Goal: Task Accomplishment & Management: Use online tool/utility

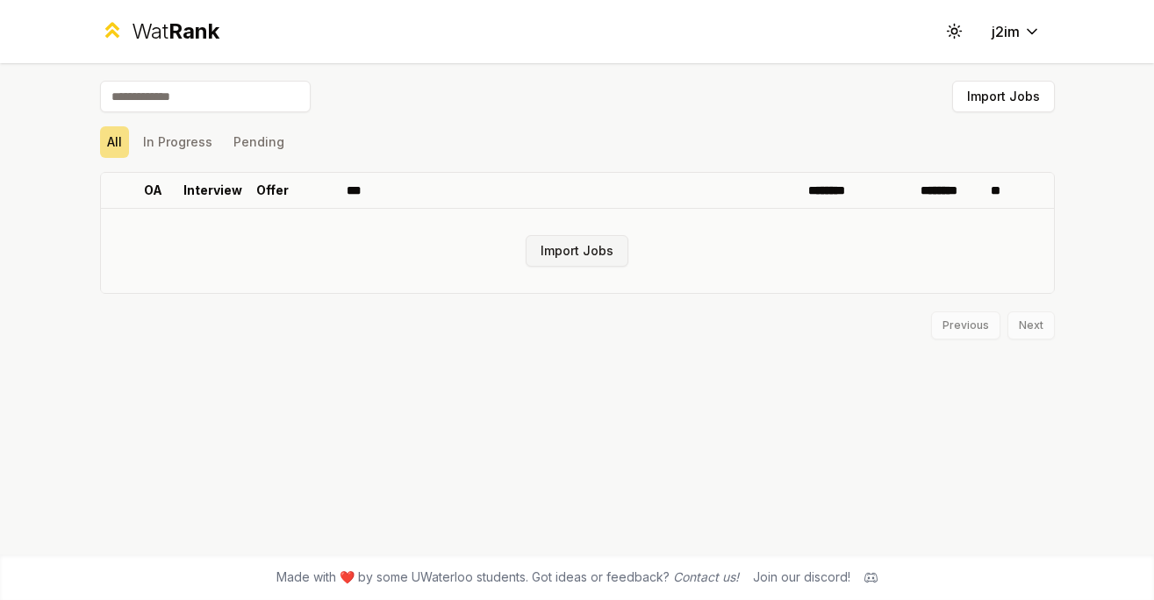
click at [557, 250] on button "Import Jobs" at bounding box center [577, 251] width 103 height 32
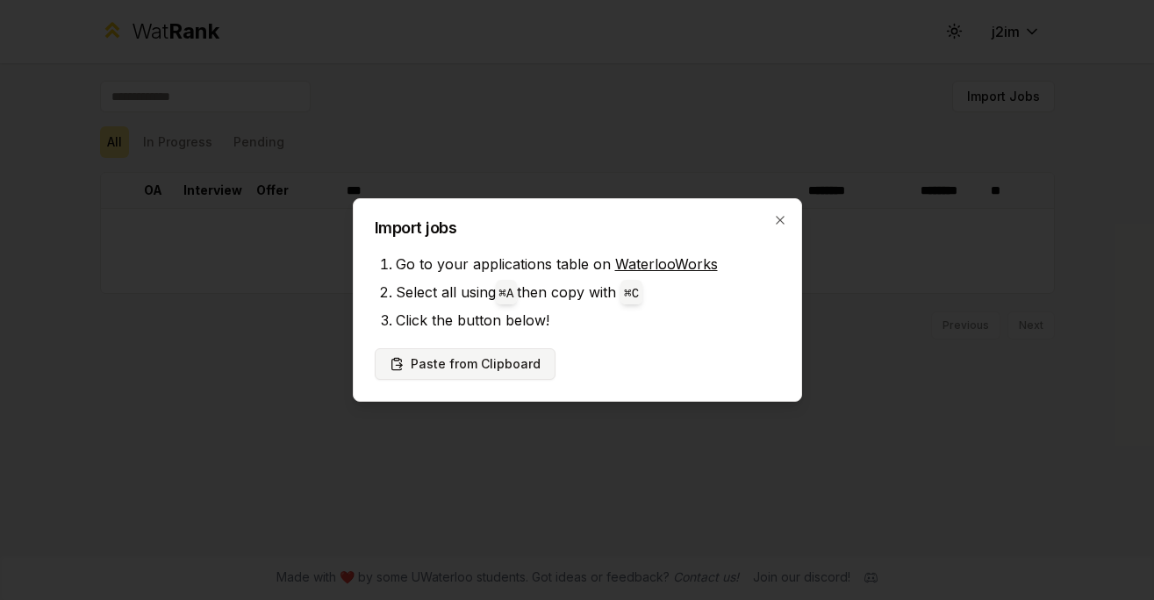
click at [507, 365] on button "Paste from Clipboard" at bounding box center [465, 365] width 181 height 32
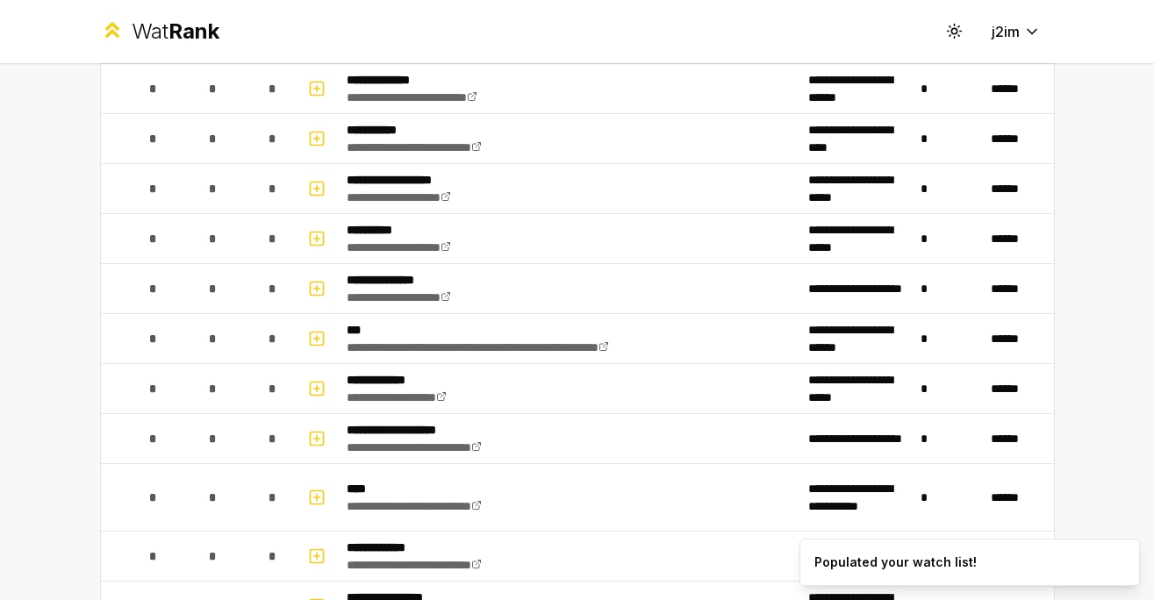
scroll to position [1973, 0]
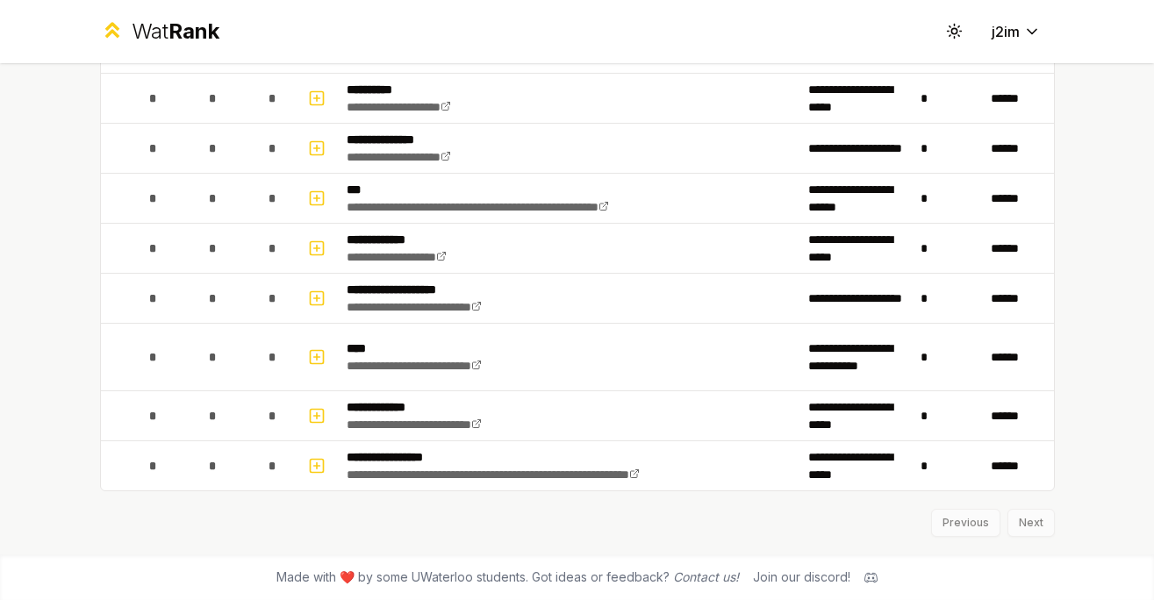
click at [1032, 521] on div "Previous Next" at bounding box center [577, 515] width 955 height 46
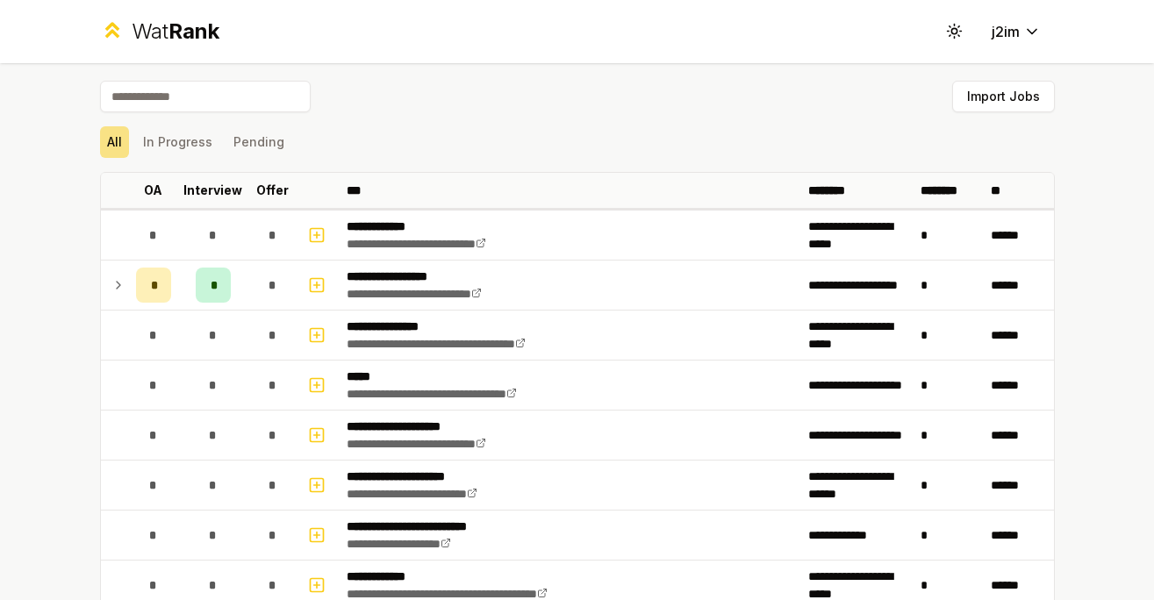
scroll to position [25, 0]
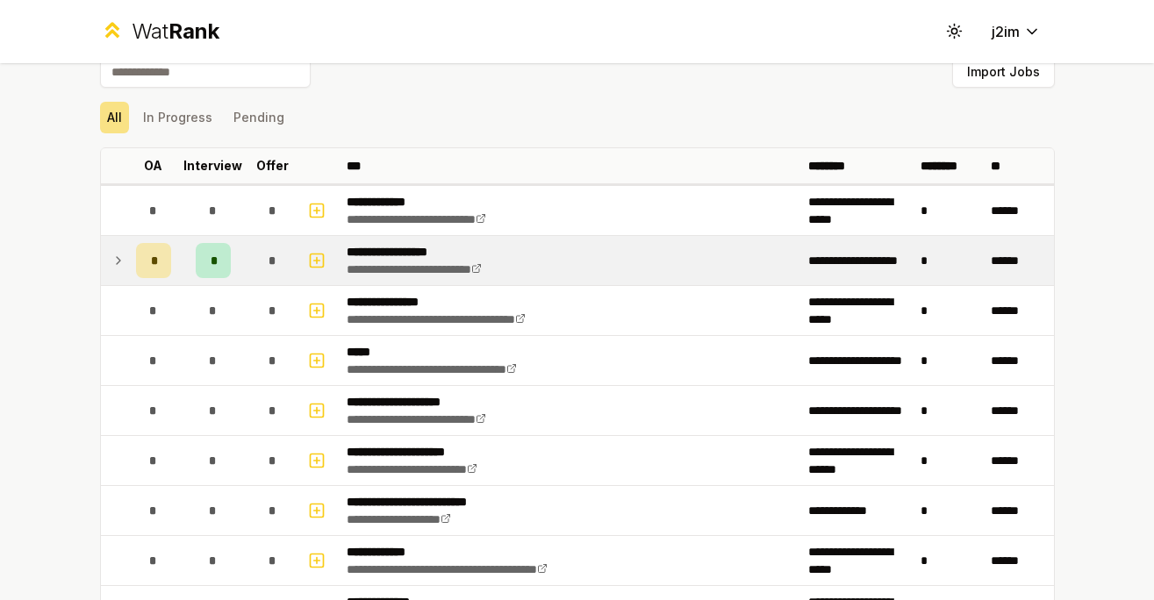
click at [112, 262] on icon at bounding box center [118, 260] width 14 height 21
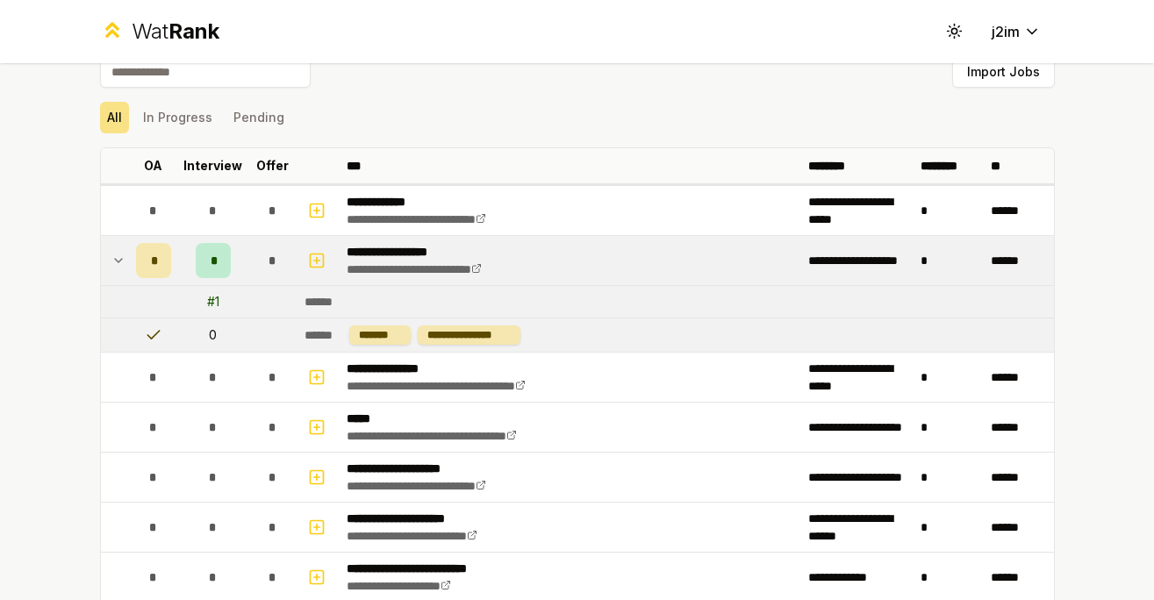
click at [119, 256] on icon at bounding box center [118, 260] width 14 height 21
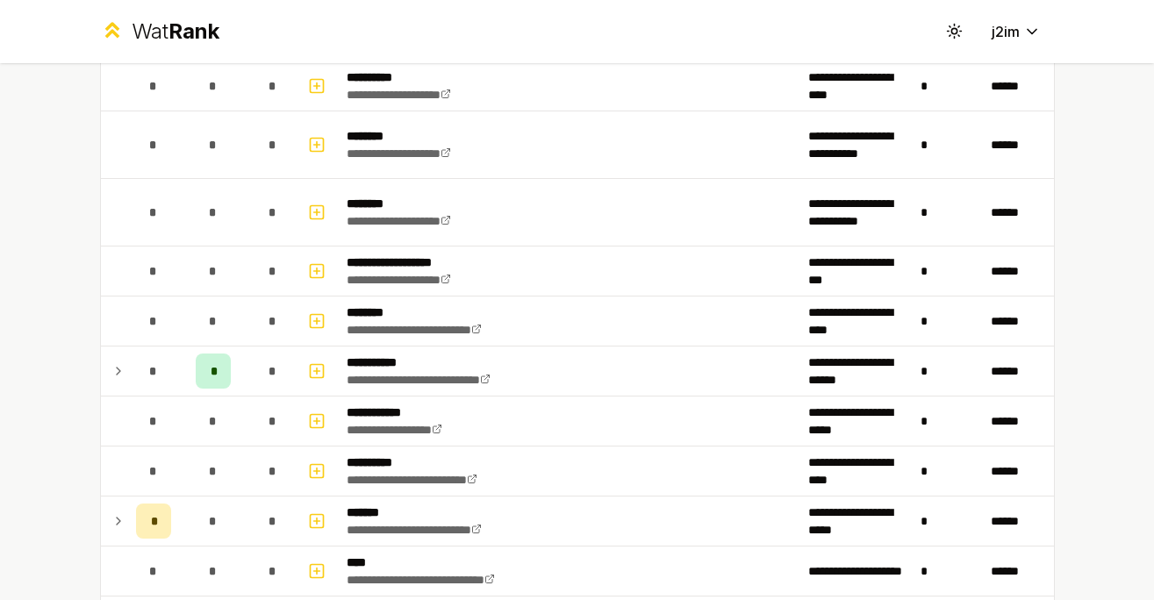
scroll to position [1337, 0]
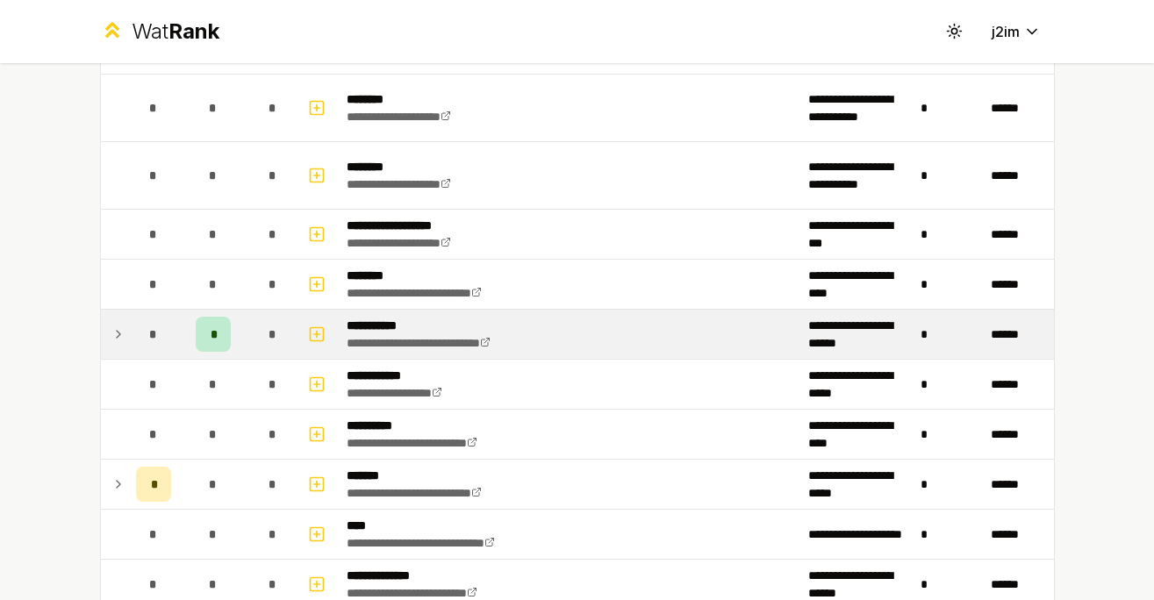
click at [116, 336] on icon at bounding box center [118, 334] width 14 height 21
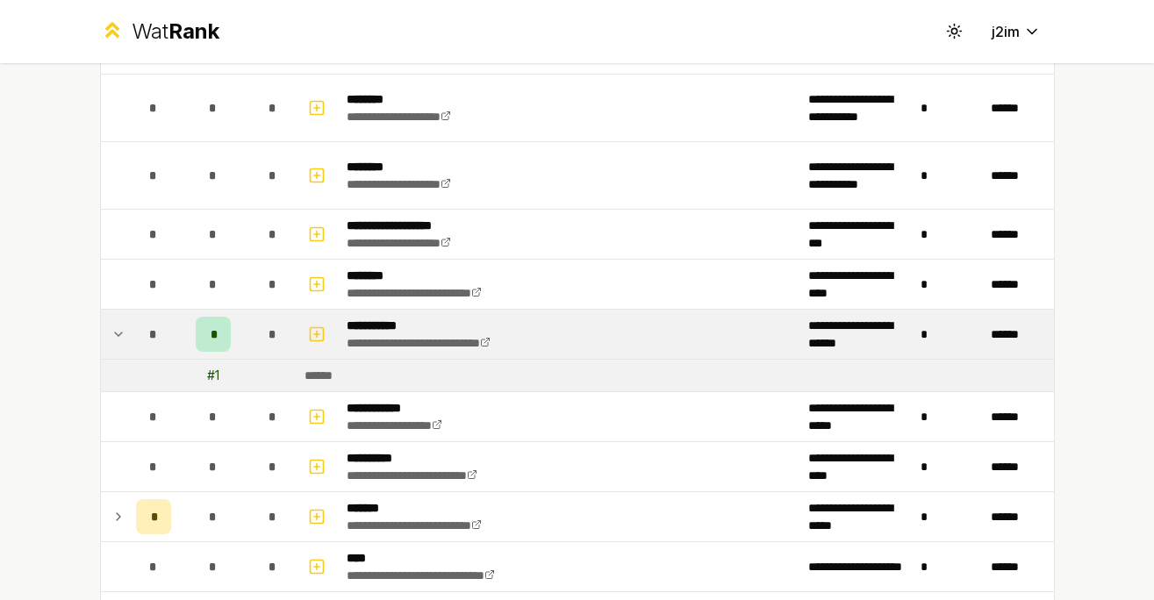
click at [116, 336] on icon at bounding box center [118, 334] width 14 height 21
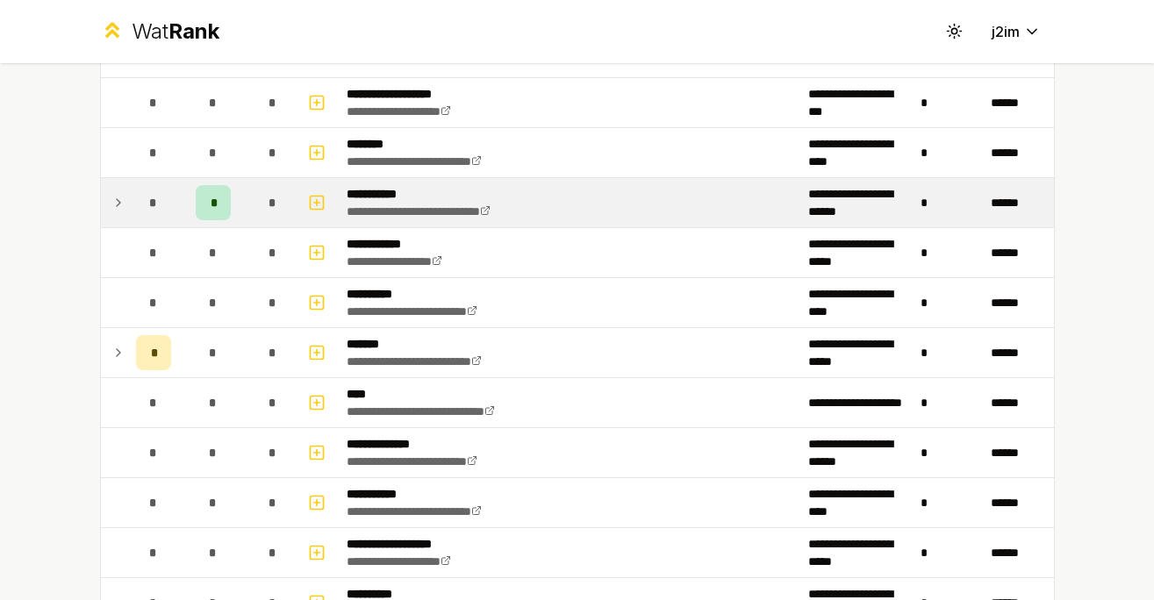
scroll to position [1491, 0]
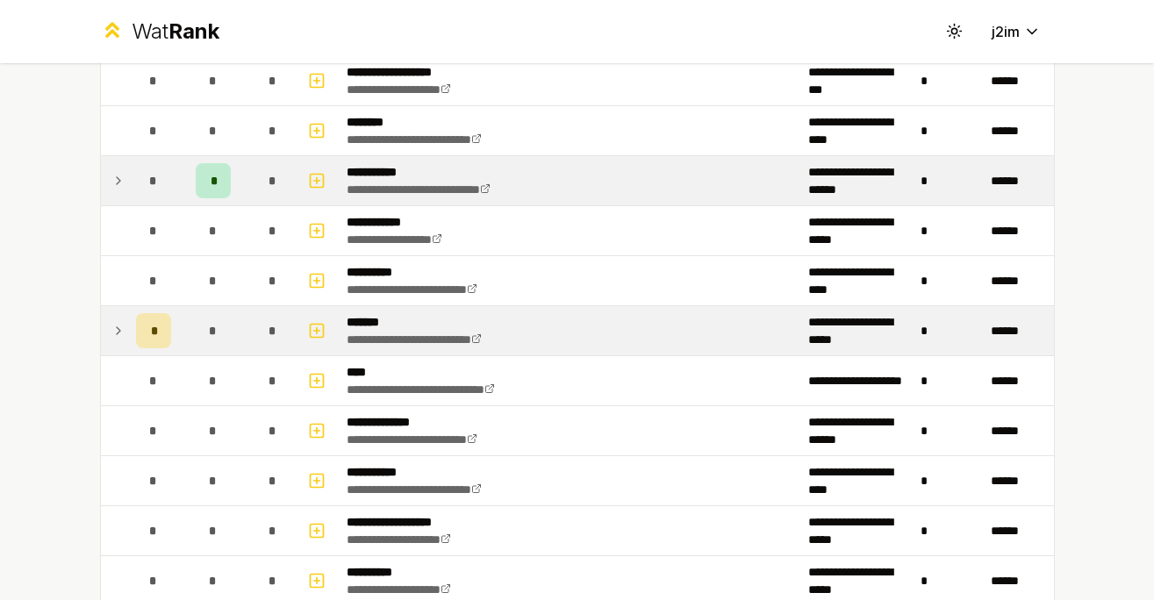
click at [124, 333] on icon at bounding box center [118, 330] width 14 height 21
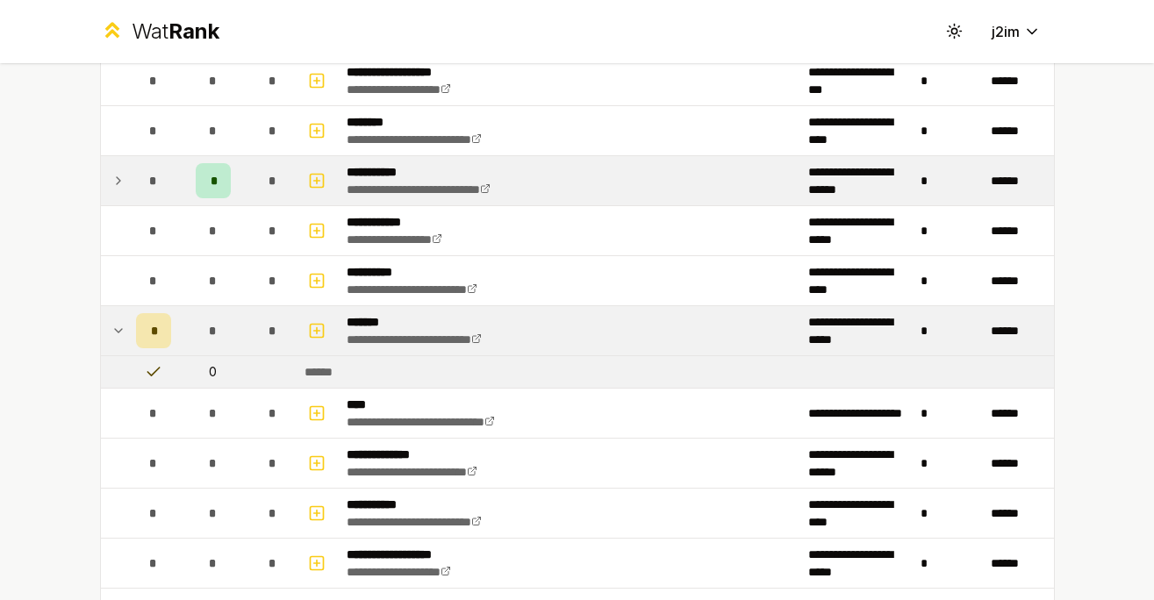
click at [124, 333] on icon at bounding box center [118, 330] width 14 height 21
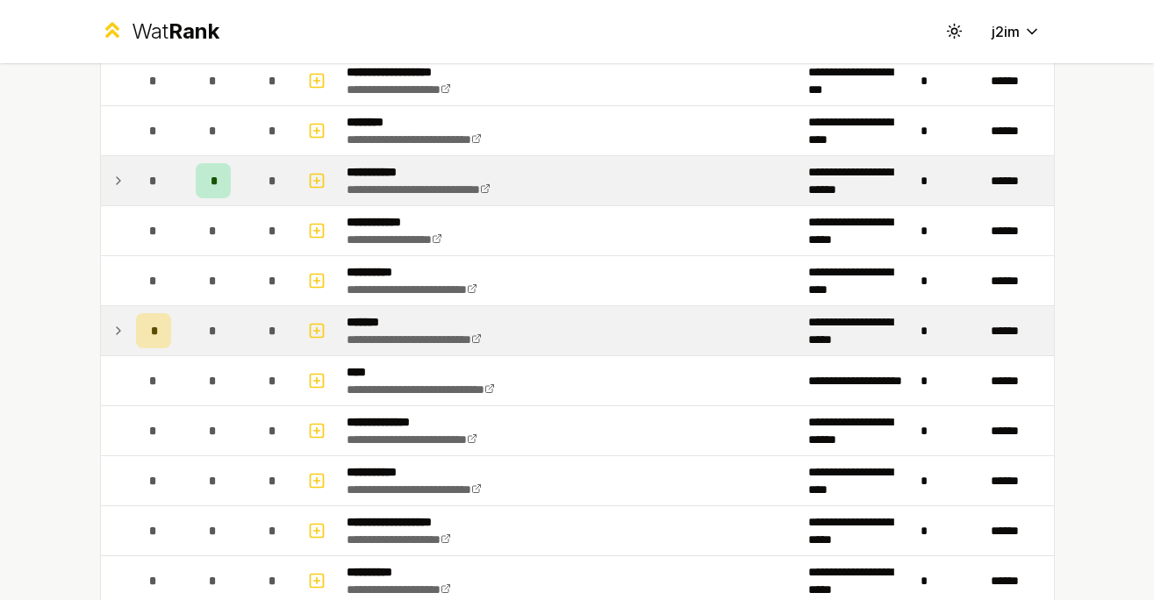
click at [103, 182] on td at bounding box center [115, 180] width 28 height 49
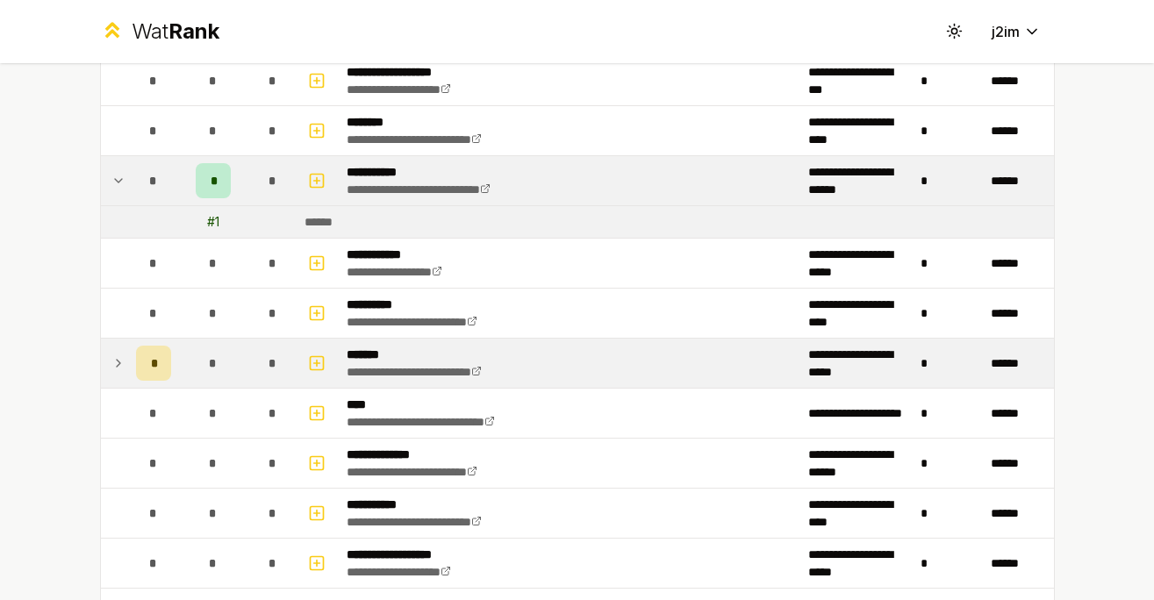
click at [121, 177] on icon at bounding box center [118, 180] width 14 height 21
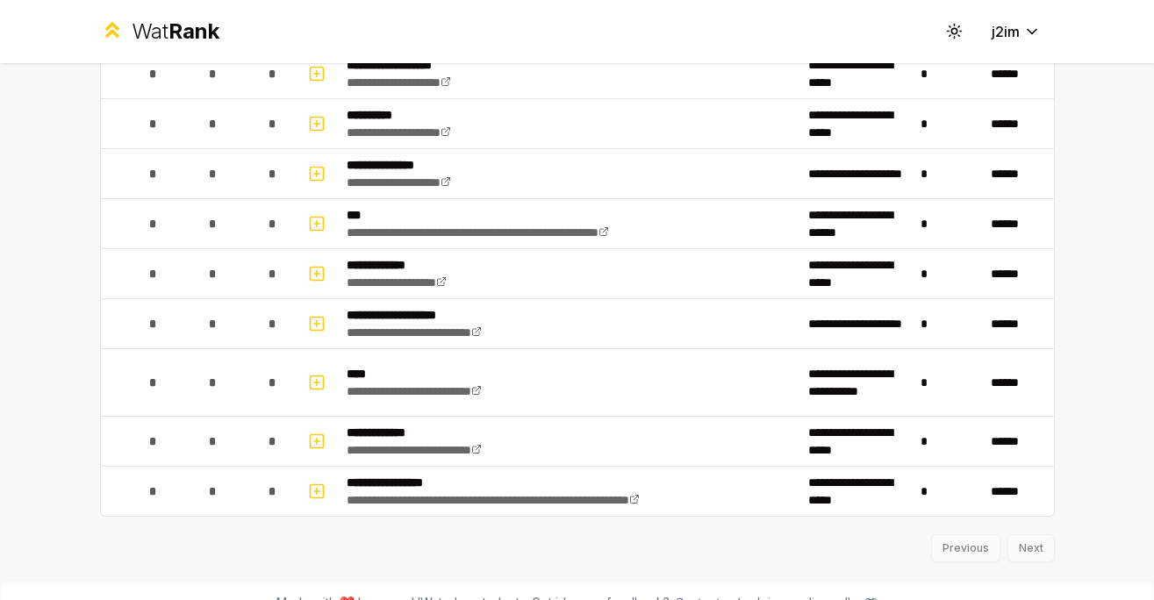
scroll to position [1947, 0]
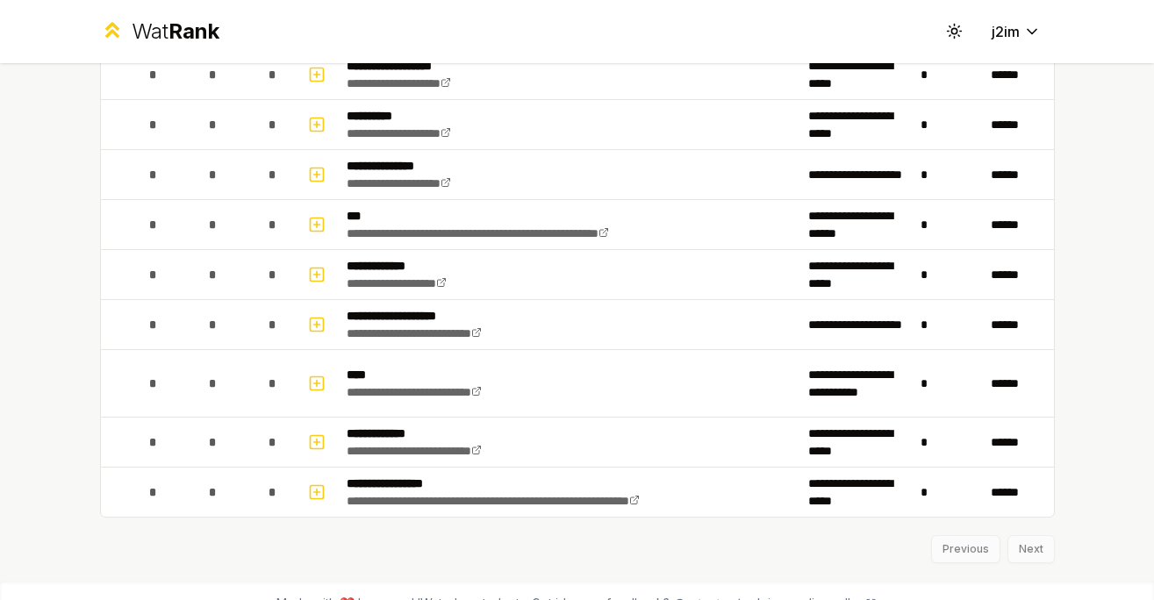
click at [1037, 550] on div "Previous Next" at bounding box center [577, 541] width 955 height 46
click at [1024, 550] on div "Previous Next" at bounding box center [577, 541] width 955 height 46
click at [970, 550] on div "Previous Next" at bounding box center [577, 541] width 955 height 46
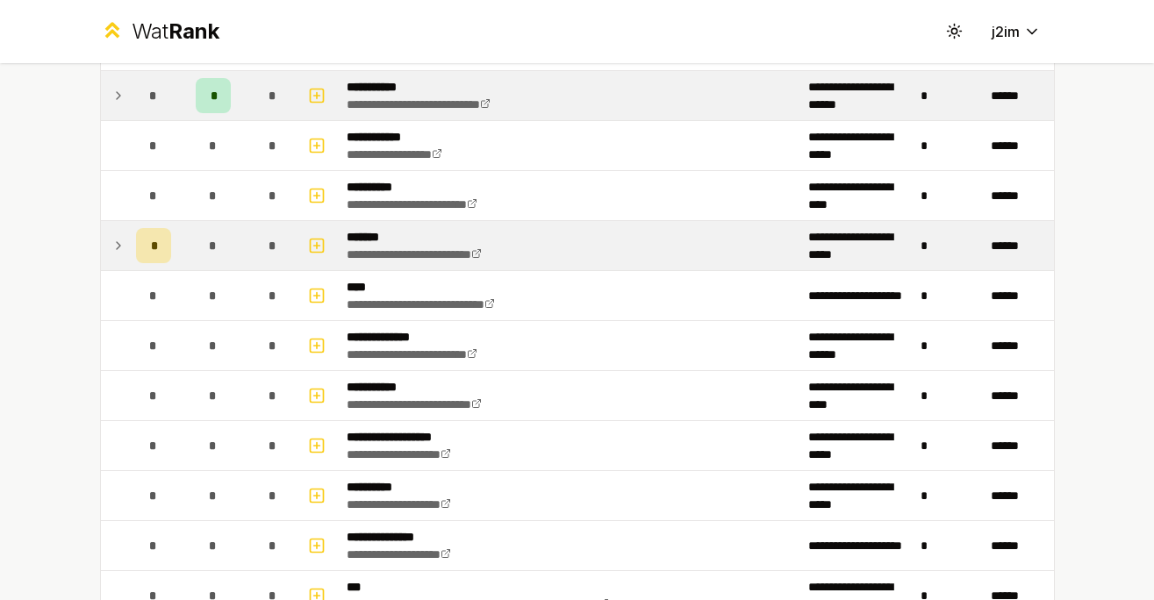
scroll to position [1588, 0]
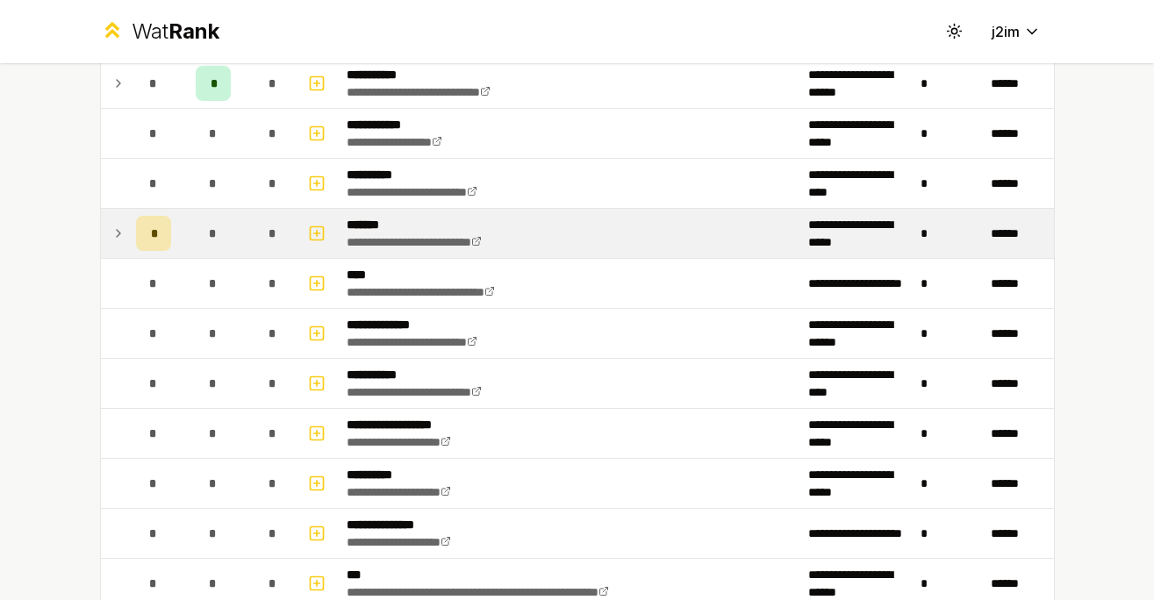
click at [119, 232] on icon at bounding box center [119, 233] width 4 height 7
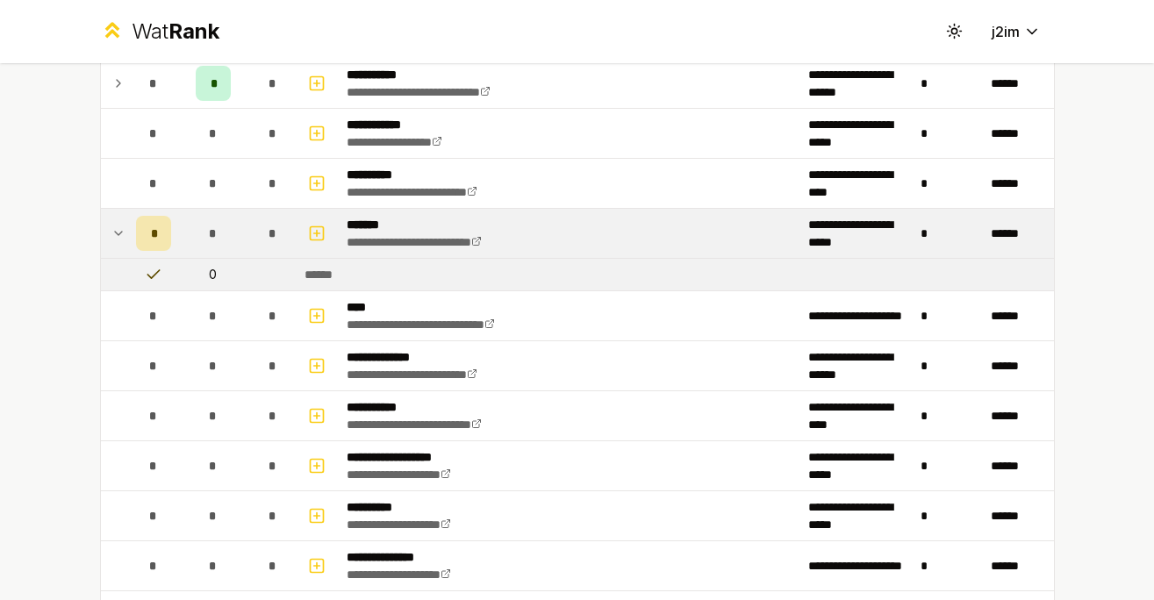
click at [155, 273] on icon at bounding box center [152, 274] width 11 height 8
click at [121, 234] on icon at bounding box center [118, 233] width 14 height 21
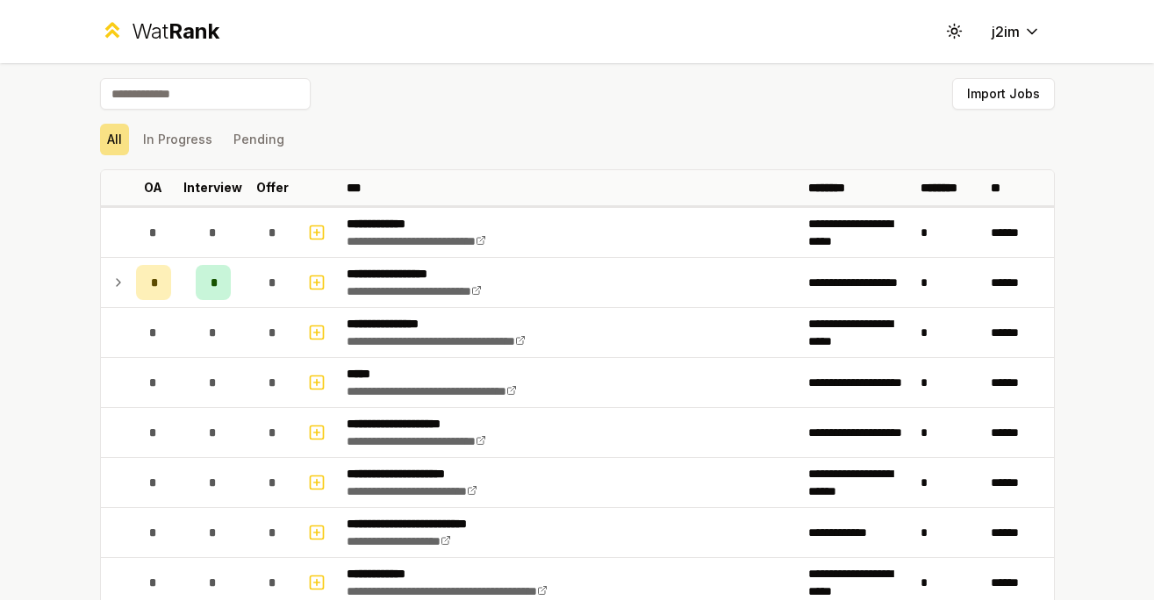
scroll to position [0, 0]
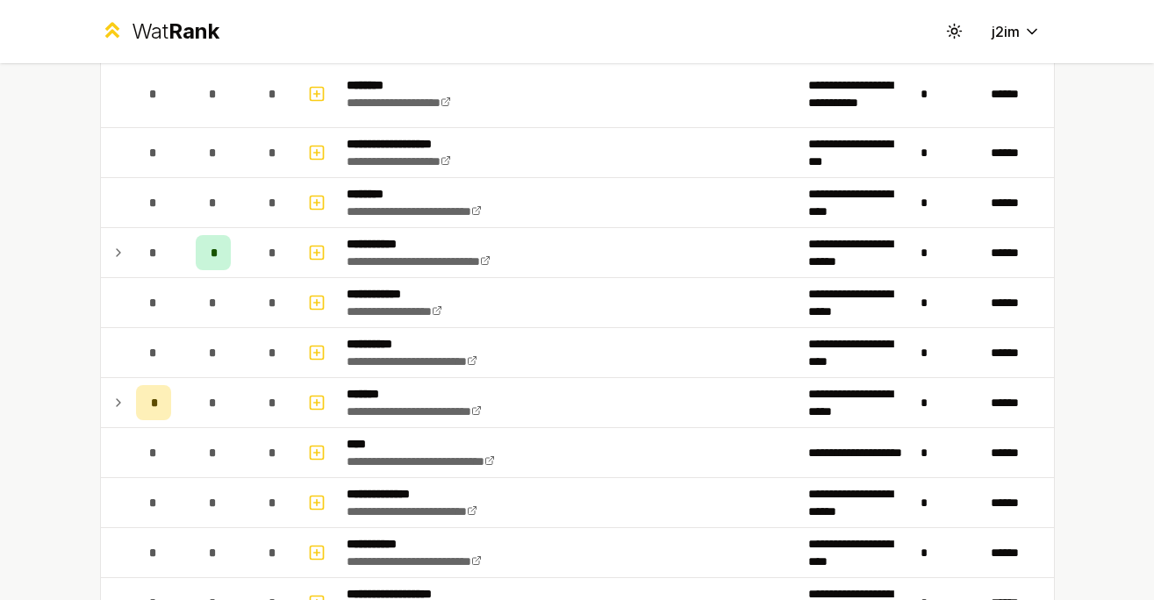
scroll to position [1973, 0]
